Goal: Information Seeking & Learning: Check status

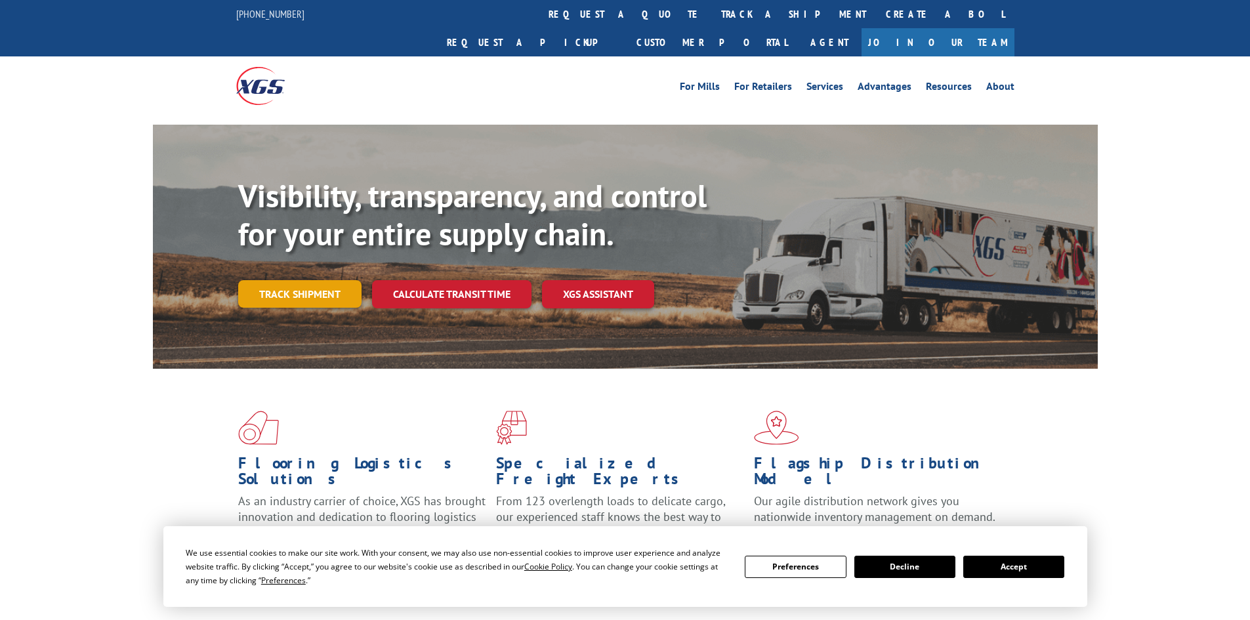
click at [350, 280] on link "Track shipment" at bounding box center [299, 294] width 123 height 28
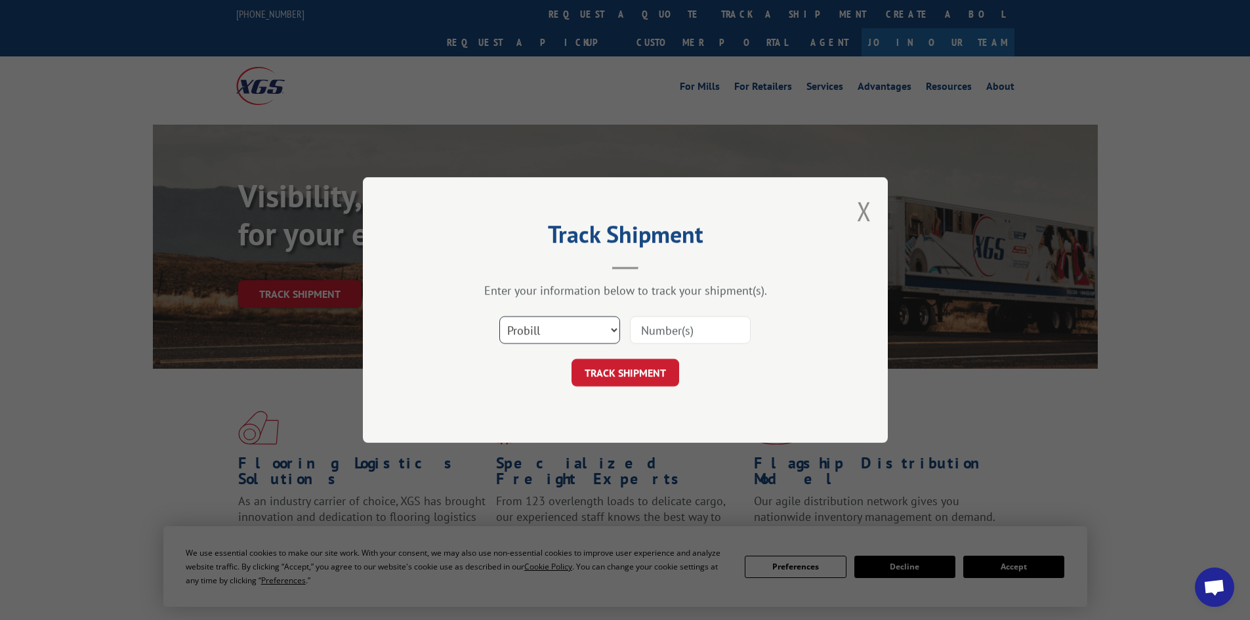
click at [536, 330] on select "Select category... Probill BOL PO" at bounding box center [559, 330] width 121 height 28
select select "bol"
click at [499, 316] on select "Select category... Probill BOL PO" at bounding box center [559, 330] width 121 height 28
click at [663, 335] on input at bounding box center [690, 330] width 121 height 28
paste input "2853304"
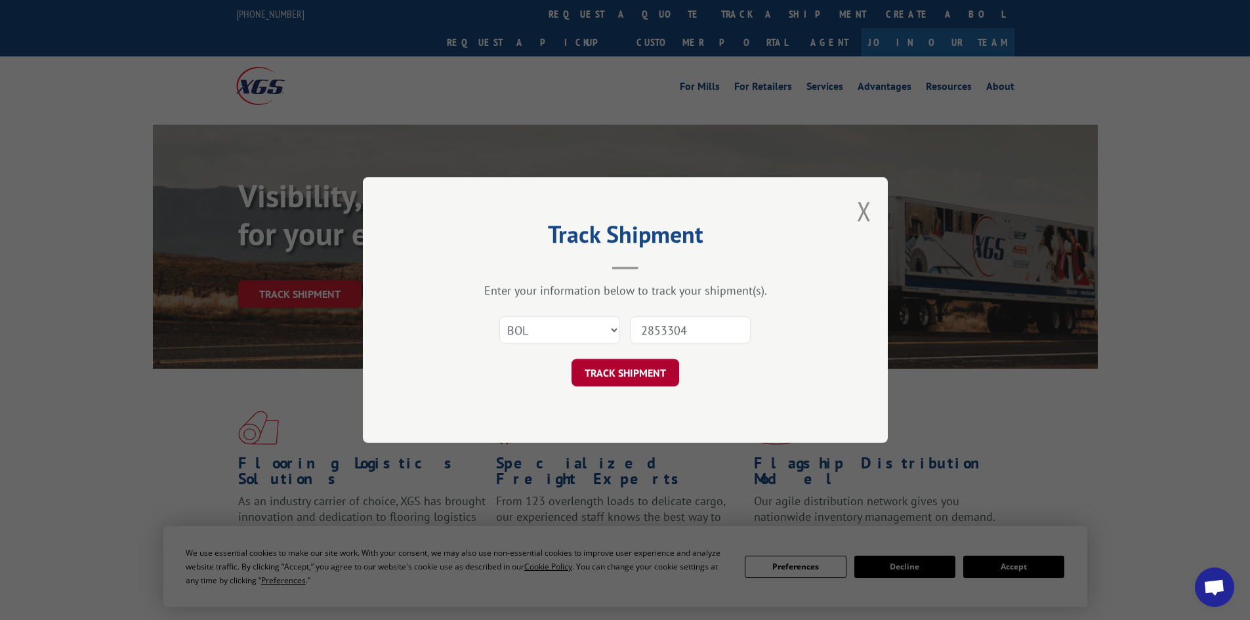
type input "2853304"
click at [635, 380] on button "TRACK SHIPMENT" at bounding box center [626, 373] width 108 height 28
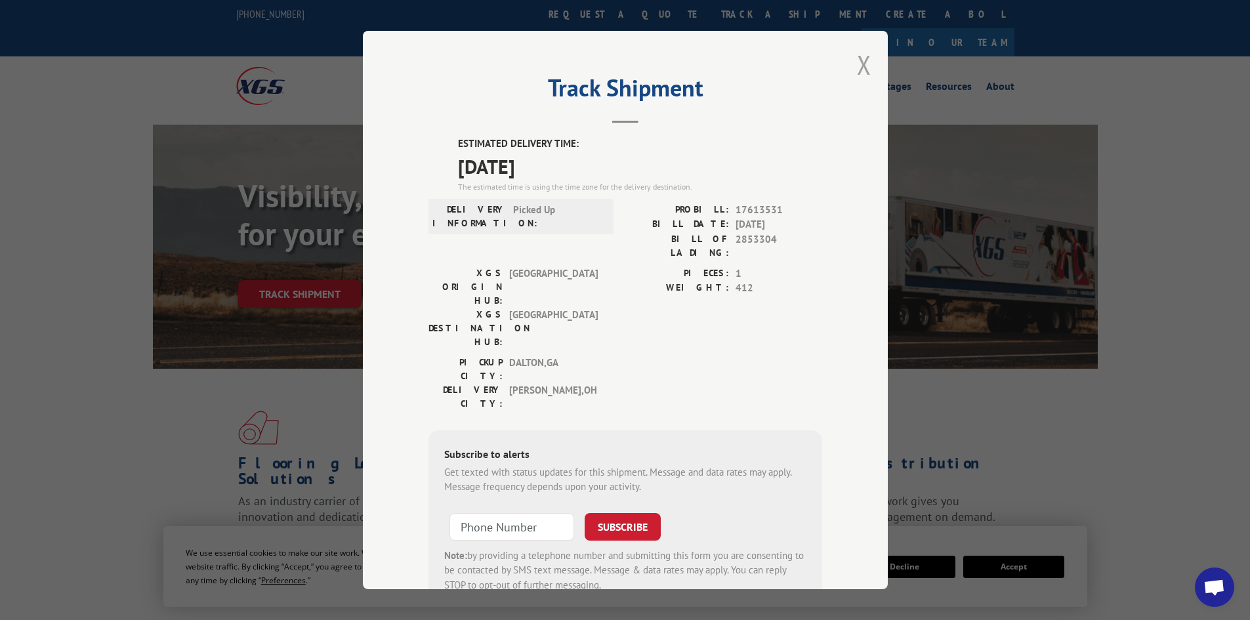
click at [857, 61] on button "Close modal" at bounding box center [864, 64] width 14 height 35
